Goal: Check status: Check status

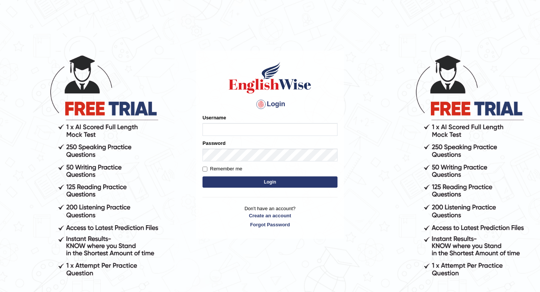
type input "masaki"
click at [246, 183] on button "Login" at bounding box center [269, 181] width 135 height 11
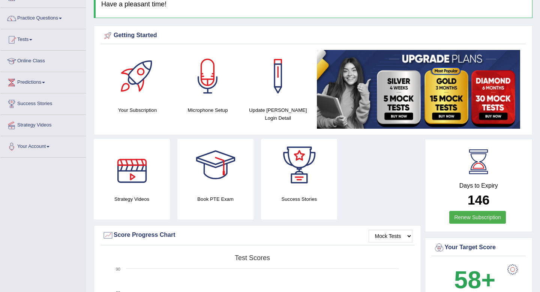
scroll to position [52, 0]
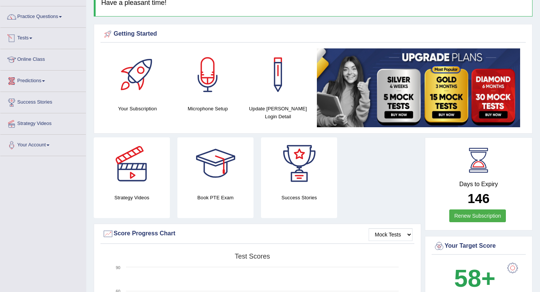
click at [36, 33] on link "Tests" at bounding box center [42, 37] width 85 height 19
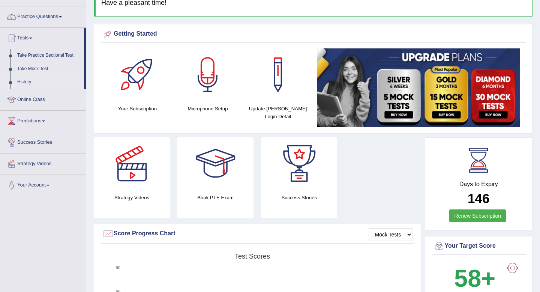
click at [27, 80] on link "History" at bounding box center [49, 81] width 70 height 13
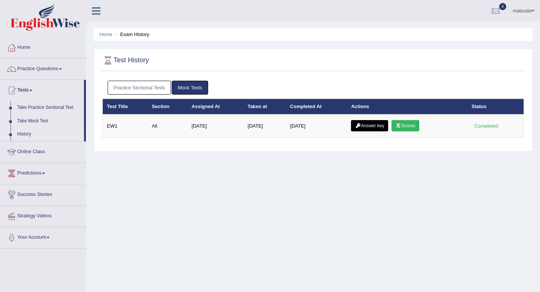
click at [135, 83] on link "Practice Sectional Tests" at bounding box center [140, 88] width 64 height 14
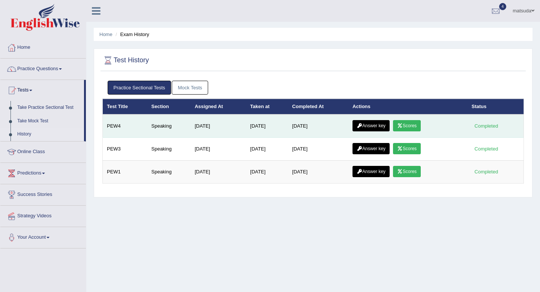
click at [367, 126] on link "Answer key" at bounding box center [370, 125] width 37 height 11
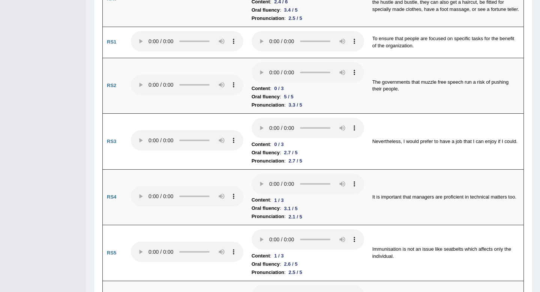
scroll to position [467, 0]
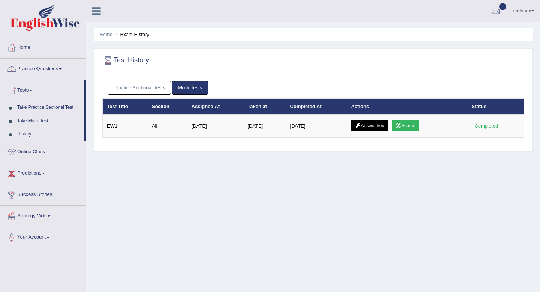
click at [164, 89] on link "Practice Sectional Tests" at bounding box center [140, 88] width 64 height 14
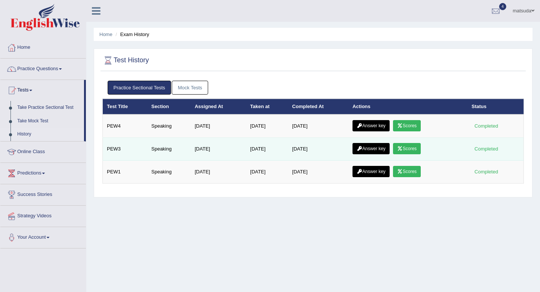
click at [370, 148] on link "Answer key" at bounding box center [370, 148] width 37 height 11
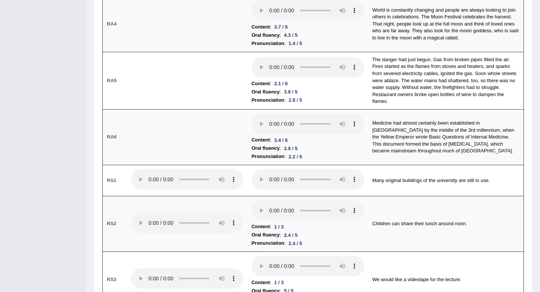
scroll to position [330, 0]
